Goal: Information Seeking & Learning: Learn about a topic

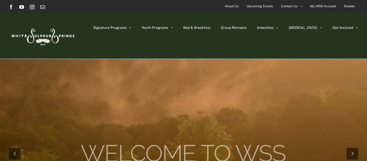
click at [231, 6] on span "About Us" at bounding box center [232, 6] width 14 height 8
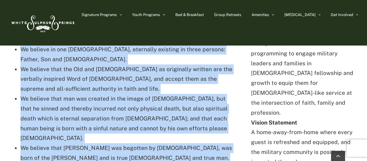
scroll to position [1106, 0]
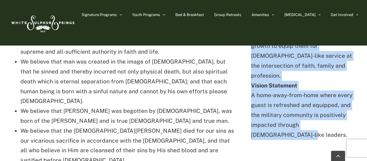
drag, startPoint x: 251, startPoint y: 56, endPoint x: 349, endPoint y: 87, distance: 102.2
click at [349, 87] on p "Mission Statement WSS provides the environment and programming to engage milita…" at bounding box center [304, 66] width 107 height 148
copy p "WSS provides the environment and programming to engage military leaders and fam…"
